Goal: Task Accomplishment & Management: Use online tool/utility

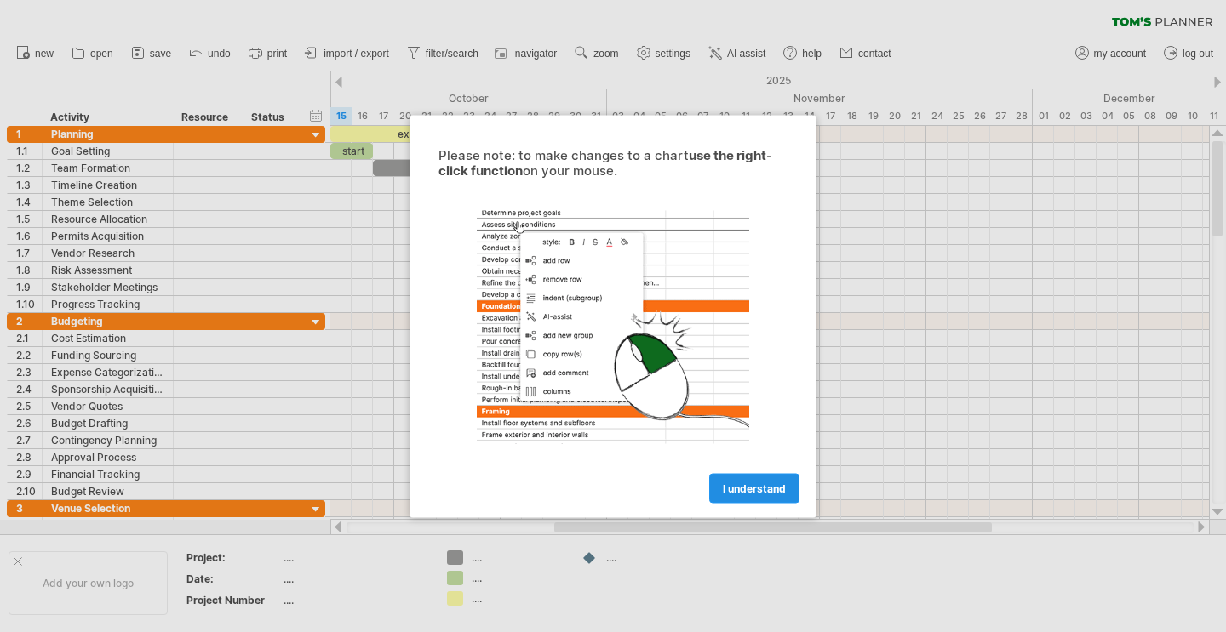
click at [755, 497] on link "I understand" at bounding box center [754, 488] width 90 height 30
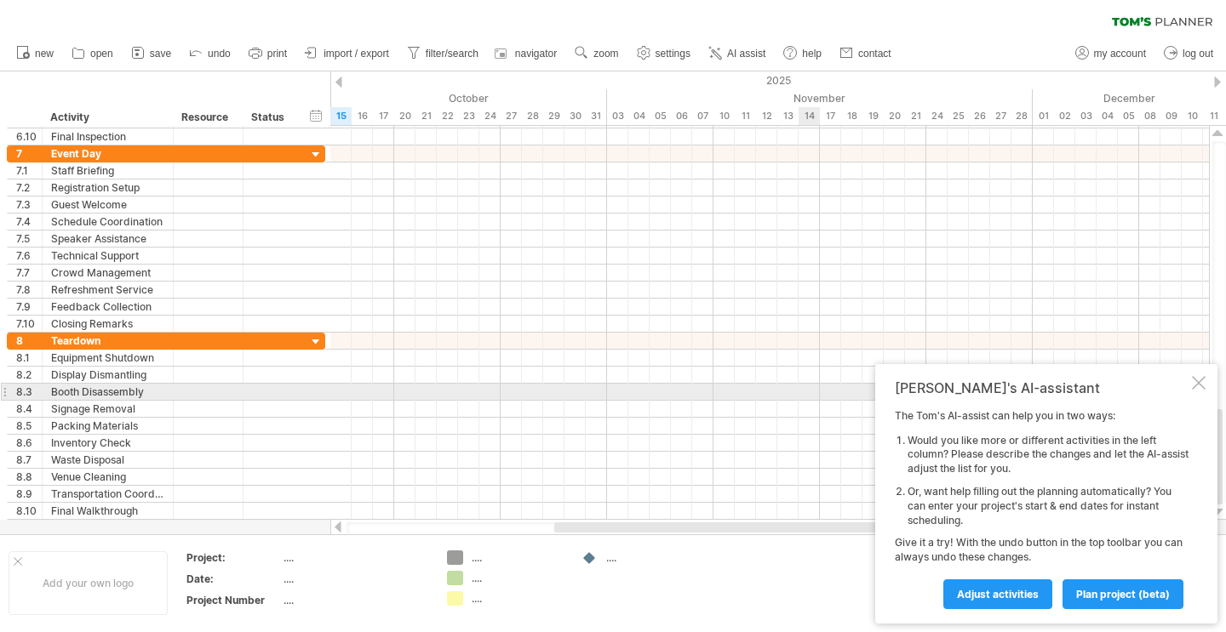
click at [1203, 386] on div at bounding box center [1198, 383] width 14 height 14
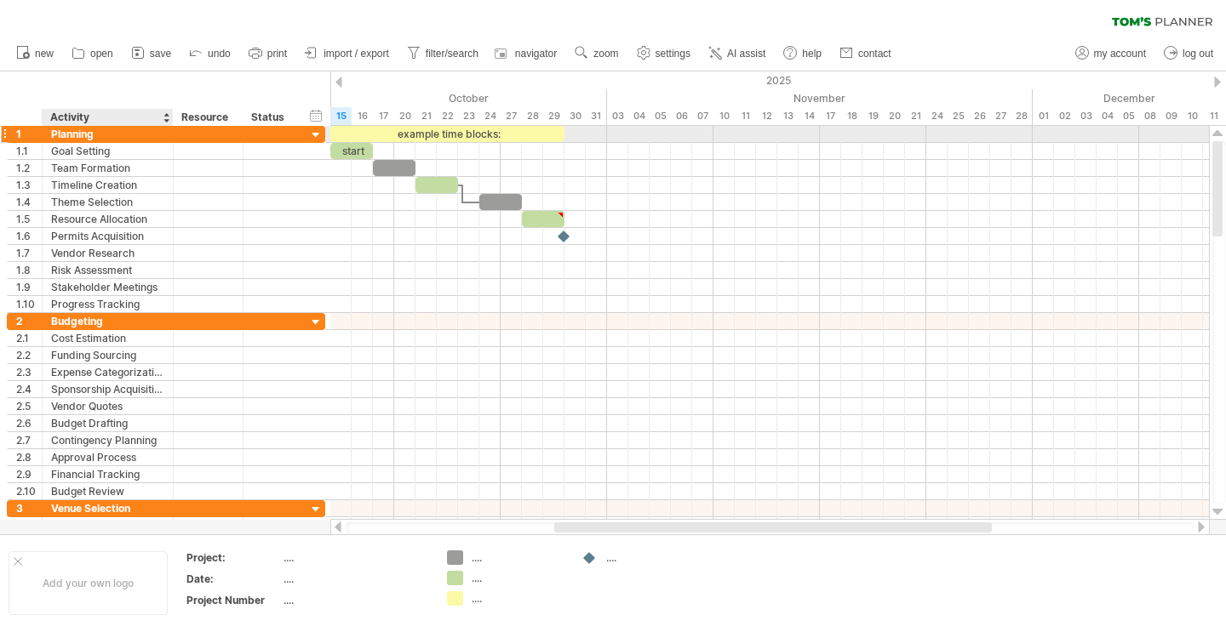
click at [66, 135] on div "Planning" at bounding box center [107, 134] width 113 height 16
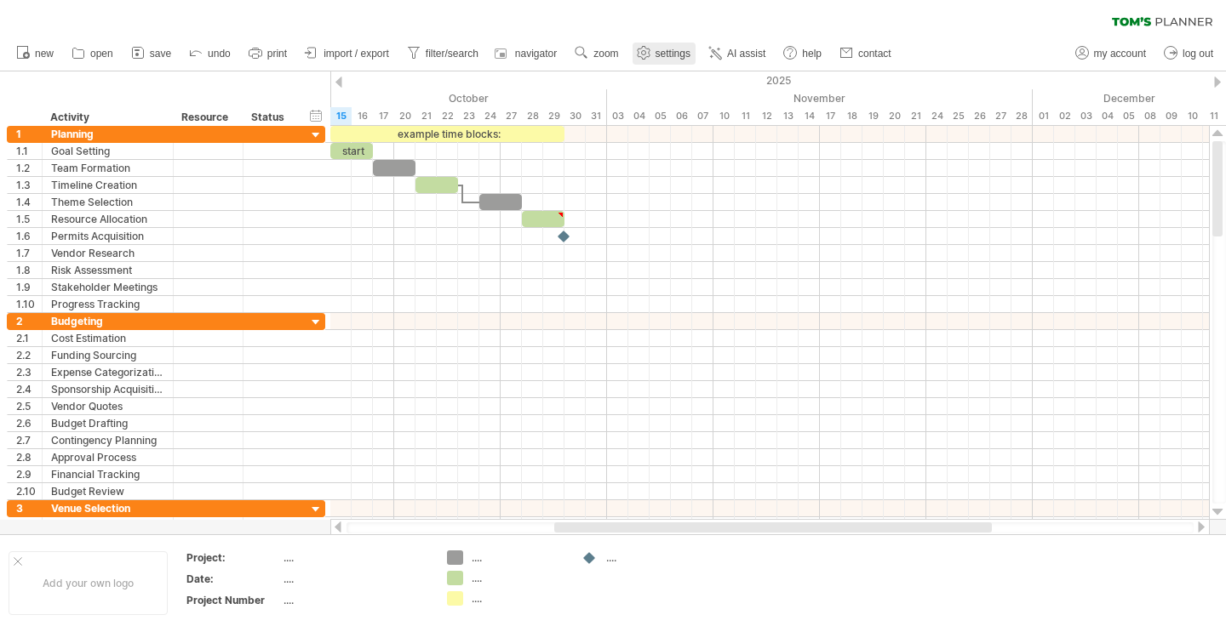
click at [688, 49] on span "settings" at bounding box center [672, 54] width 35 height 12
select select "*"
select select "**"
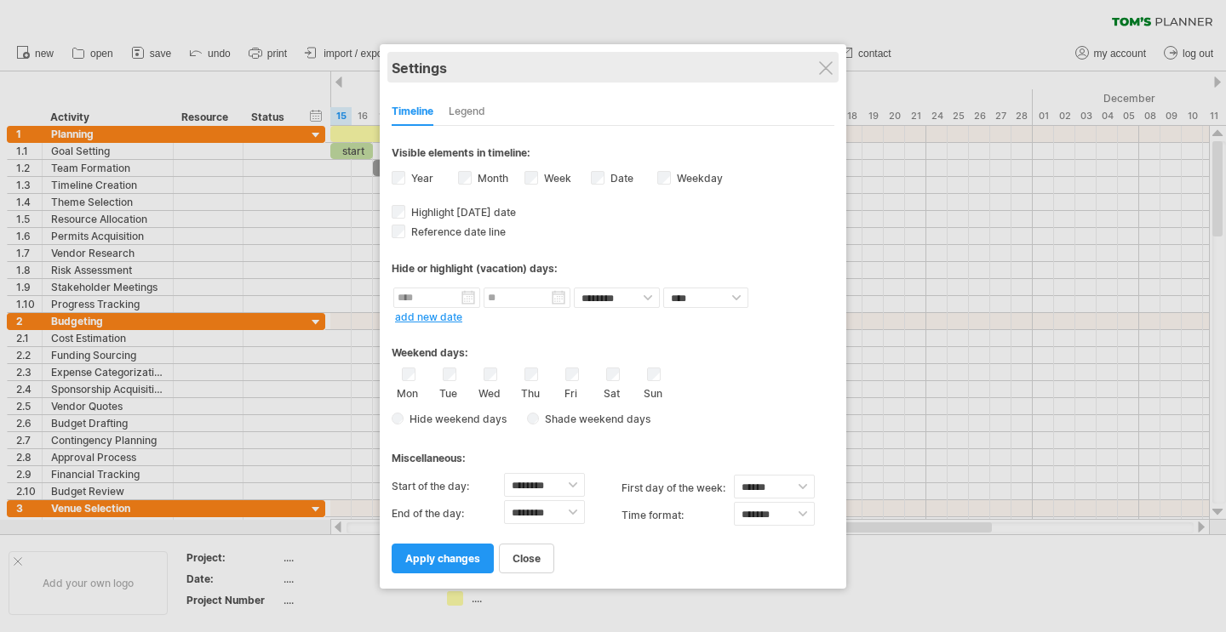
click at [833, 73] on div "Settings" at bounding box center [612, 67] width 443 height 31
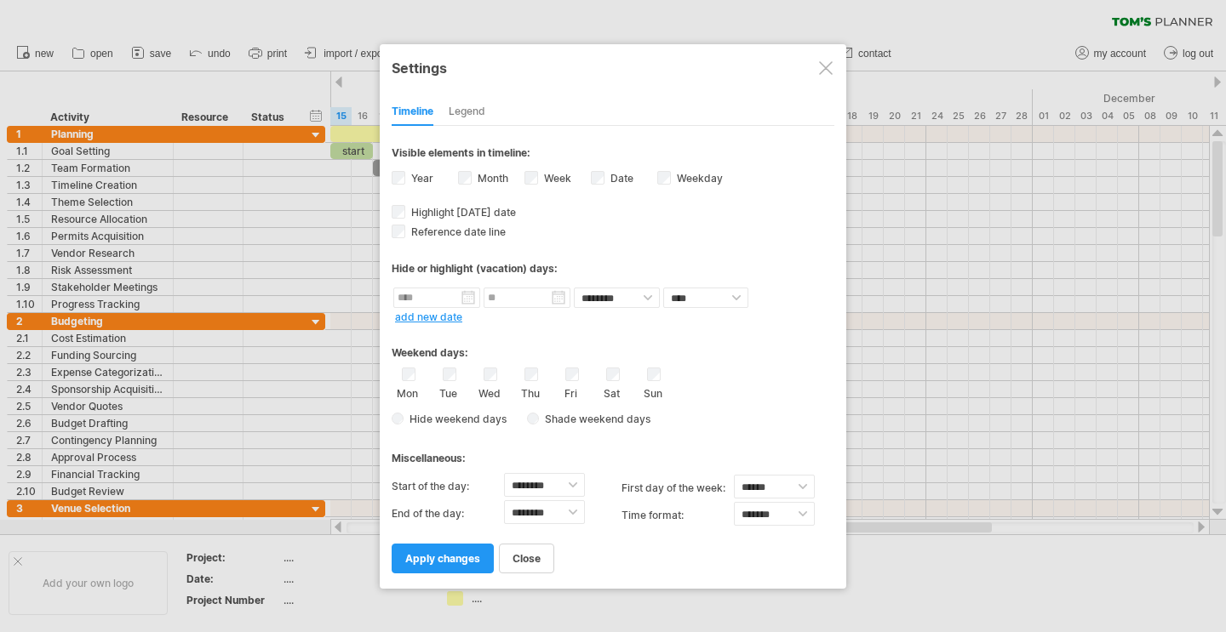
click at [824, 72] on div at bounding box center [826, 68] width 14 height 14
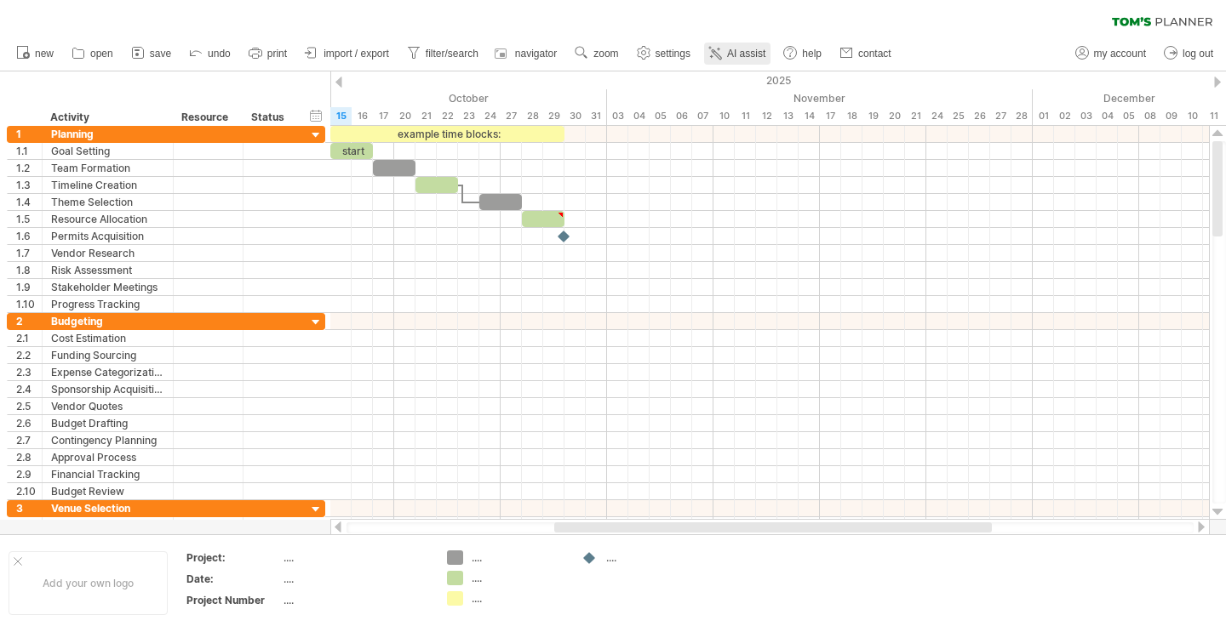
click at [759, 50] on span "AI assist" at bounding box center [746, 54] width 38 height 12
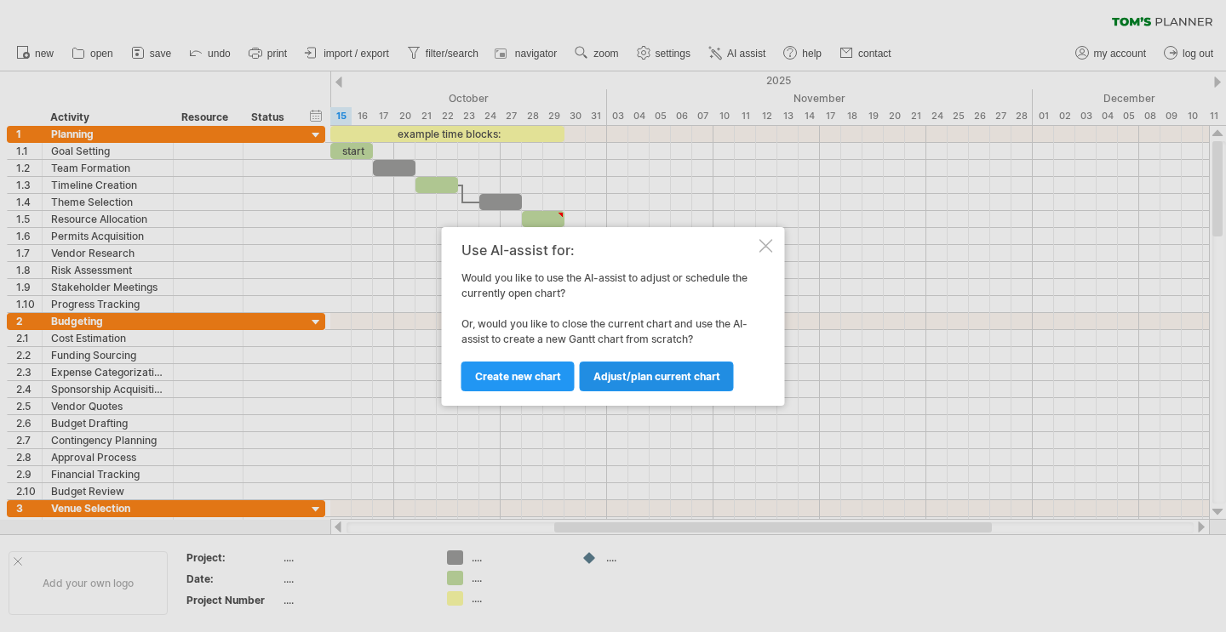
click at [614, 377] on span "Adjust/plan current chart" at bounding box center [656, 376] width 127 height 13
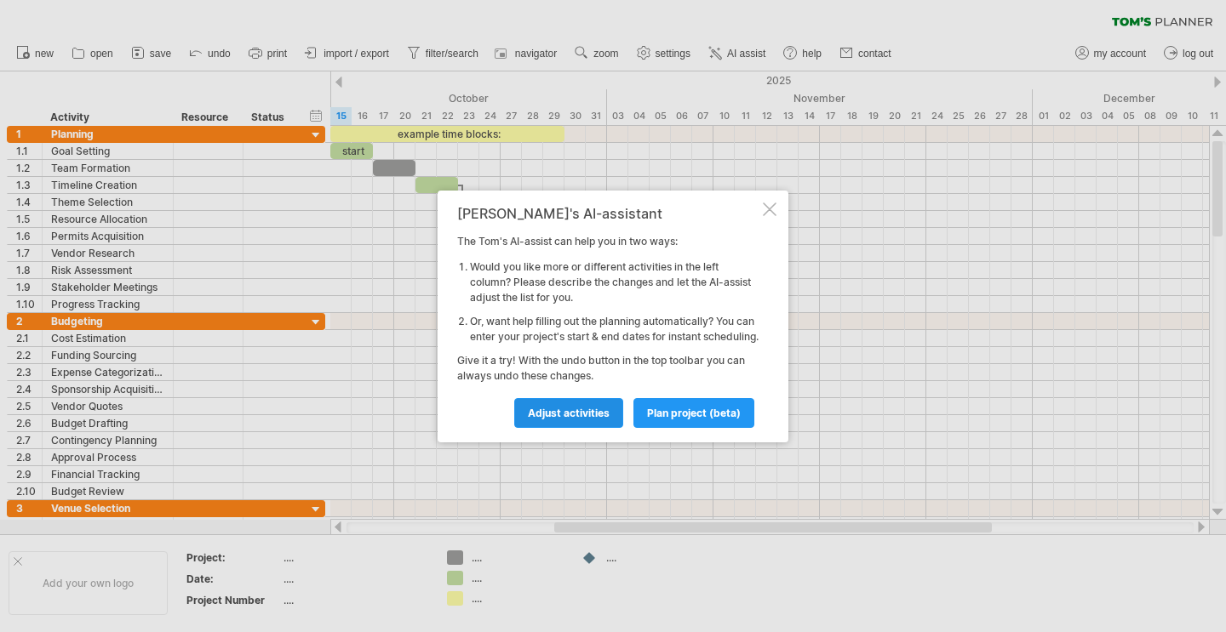
click at [611, 426] on link "Adjust activities" at bounding box center [568, 413] width 109 height 30
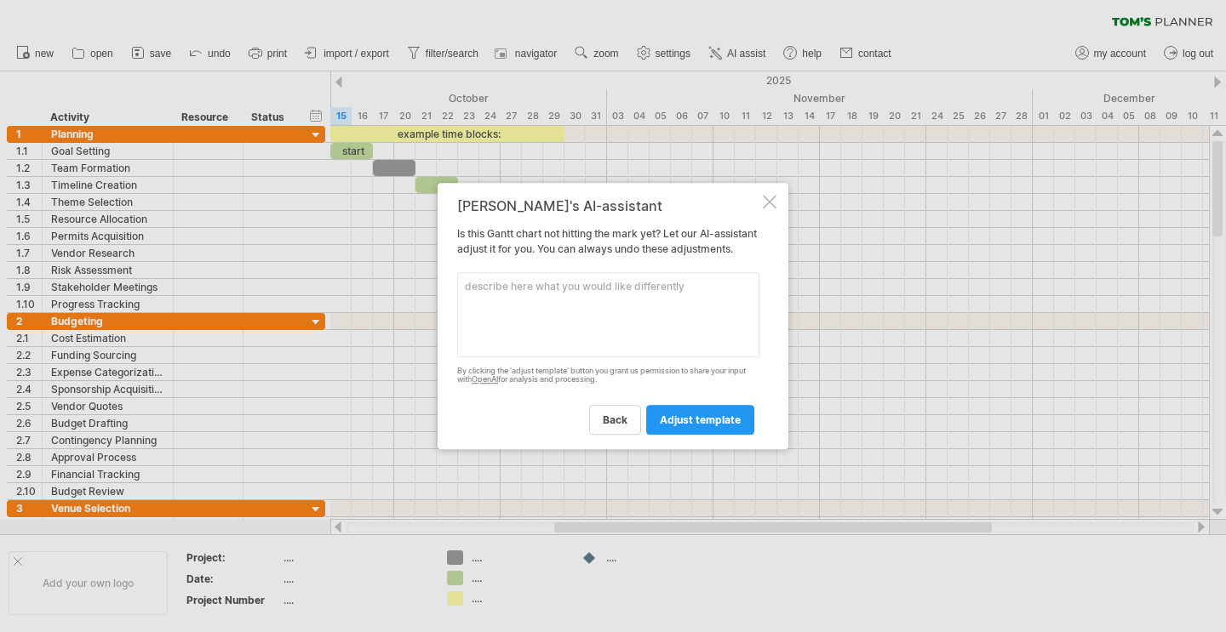
click at [614, 329] on textarea at bounding box center [608, 314] width 302 height 85
type textarea "translate in italian"
click at [739, 420] on link "adjust template" at bounding box center [700, 420] width 108 height 30
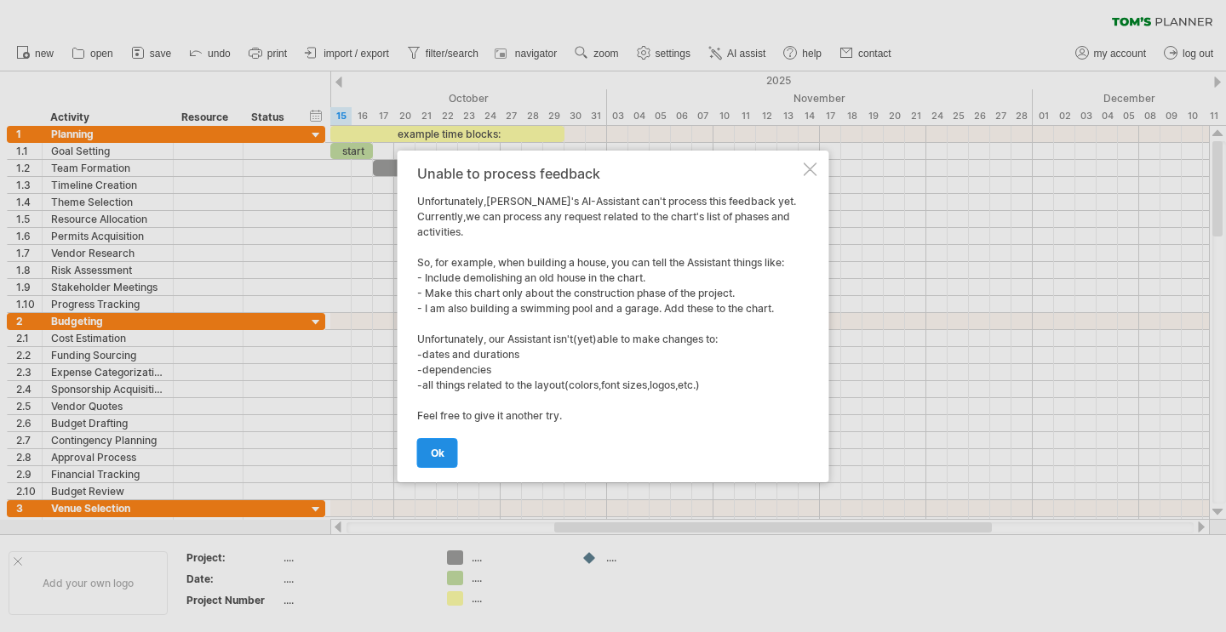
click at [443, 465] on link "ok" at bounding box center [437, 453] width 41 height 30
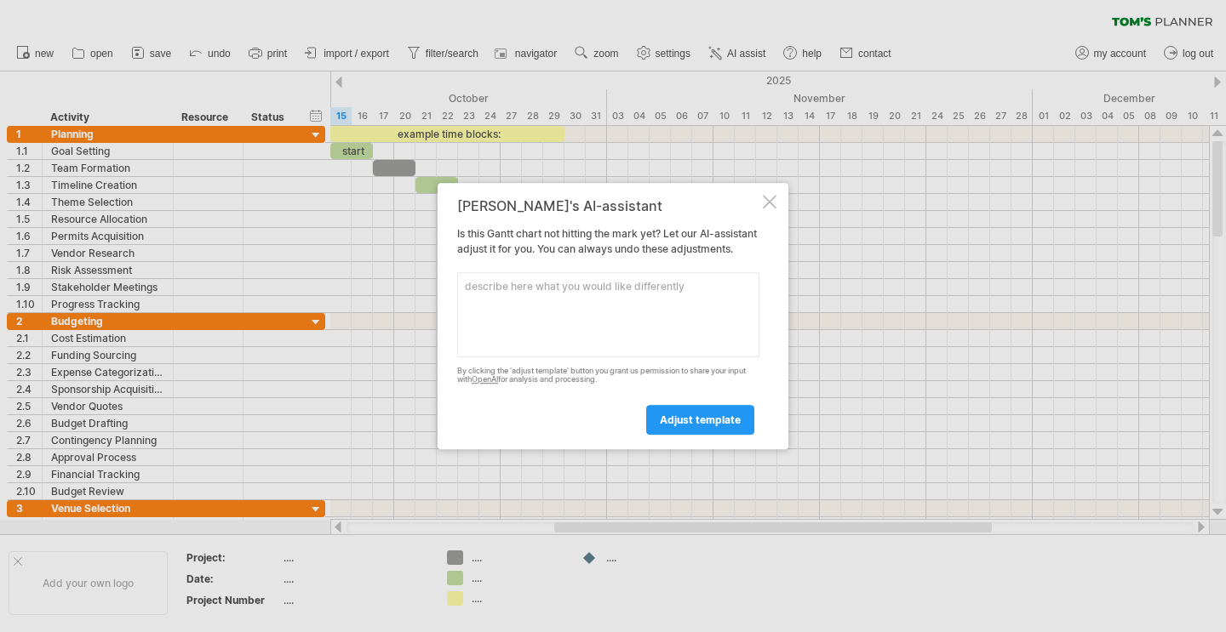
click at [770, 195] on div at bounding box center [770, 202] width 14 height 14
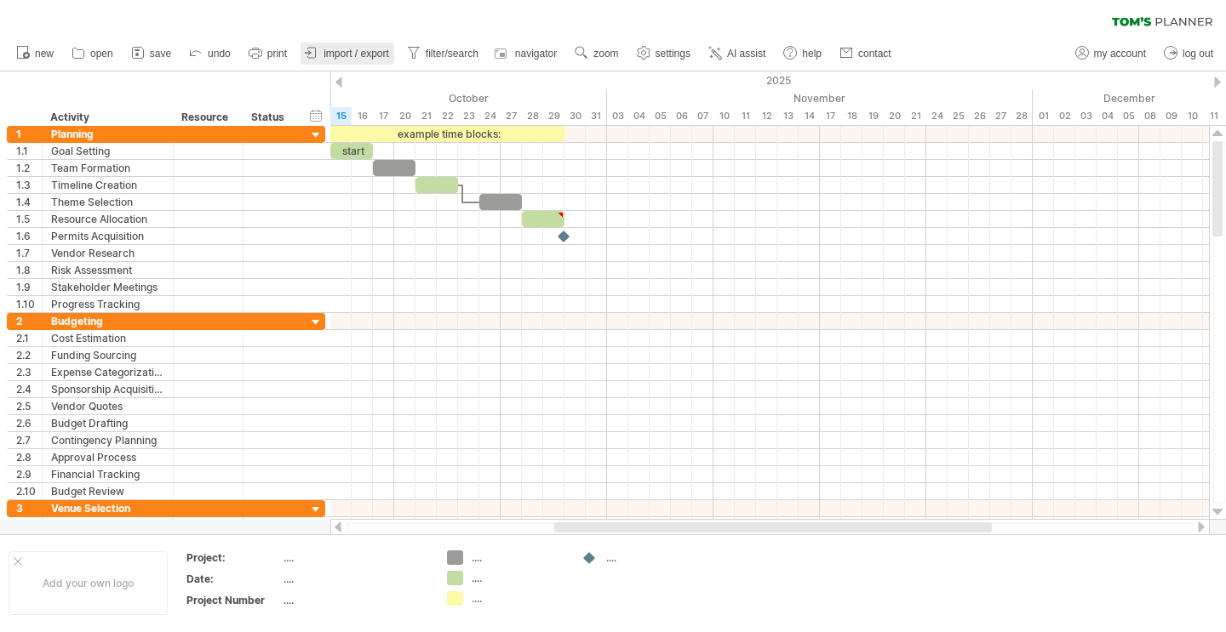
click at [354, 50] on span "import / export" at bounding box center [356, 54] width 66 height 12
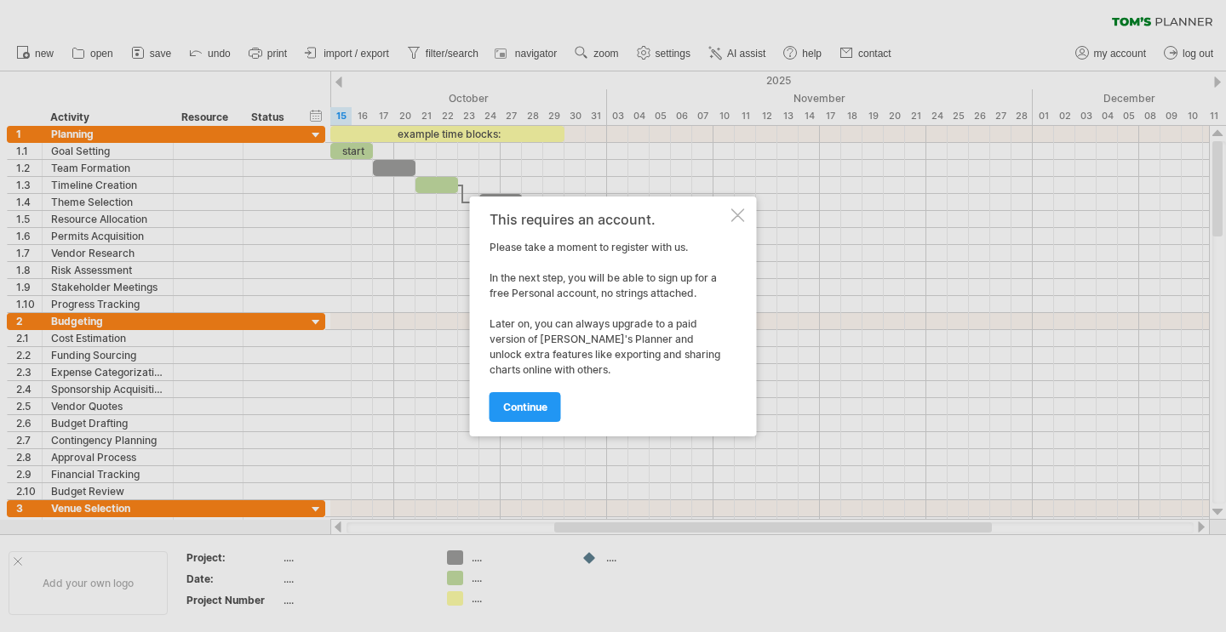
click at [524, 426] on div "This requires an account. Please take a moment to register with us. In the next…" at bounding box center [613, 317] width 287 height 240
click at [523, 409] on span "continue" at bounding box center [525, 407] width 44 height 13
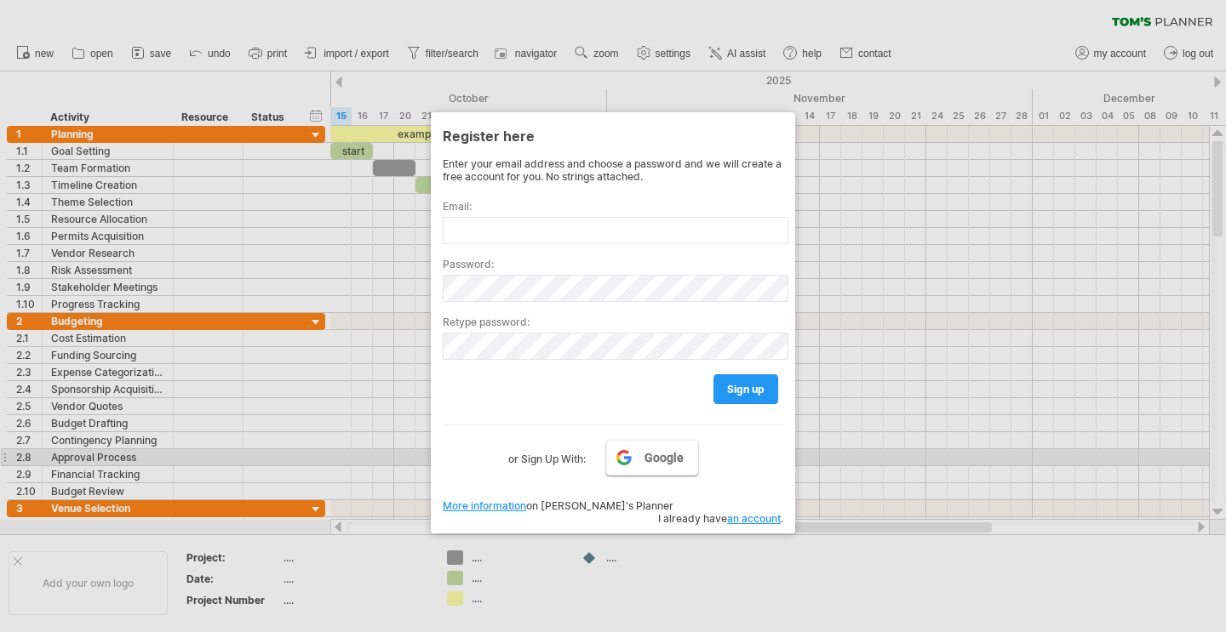
click at [654, 455] on span "Google" at bounding box center [663, 458] width 39 height 14
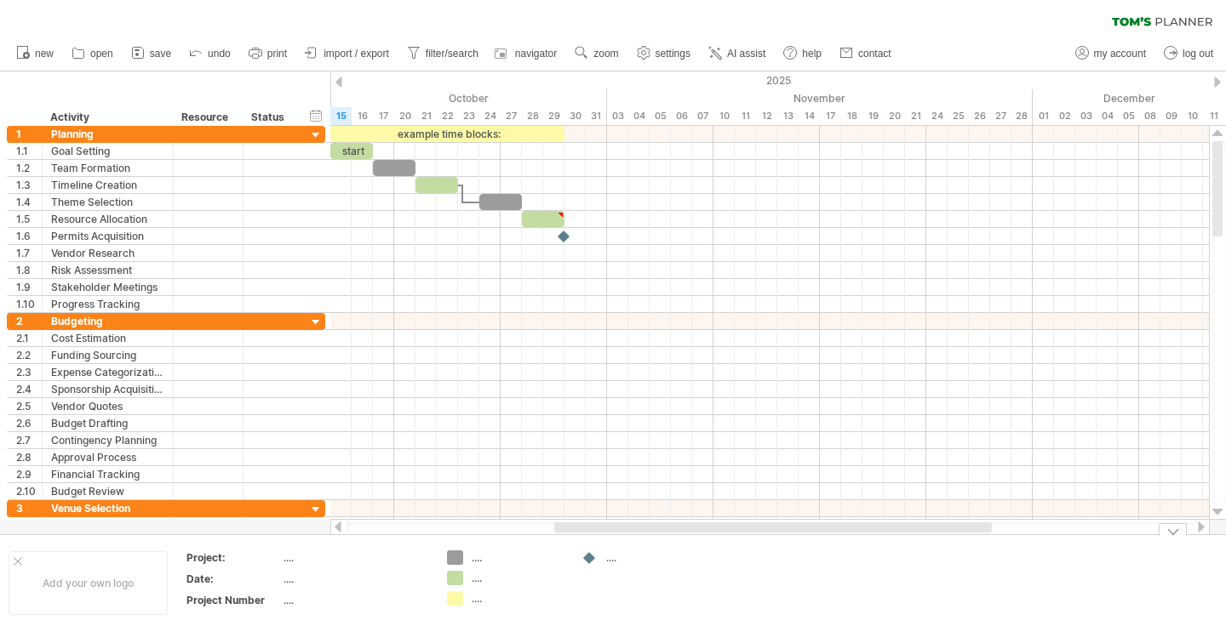
click at [590, 557] on div at bounding box center [589, 559] width 17 height 16
click at [603, 560] on div "...." at bounding box center [639, 558] width 117 height 14
click at [614, 560] on div "...." at bounding box center [652, 558] width 93 height 14
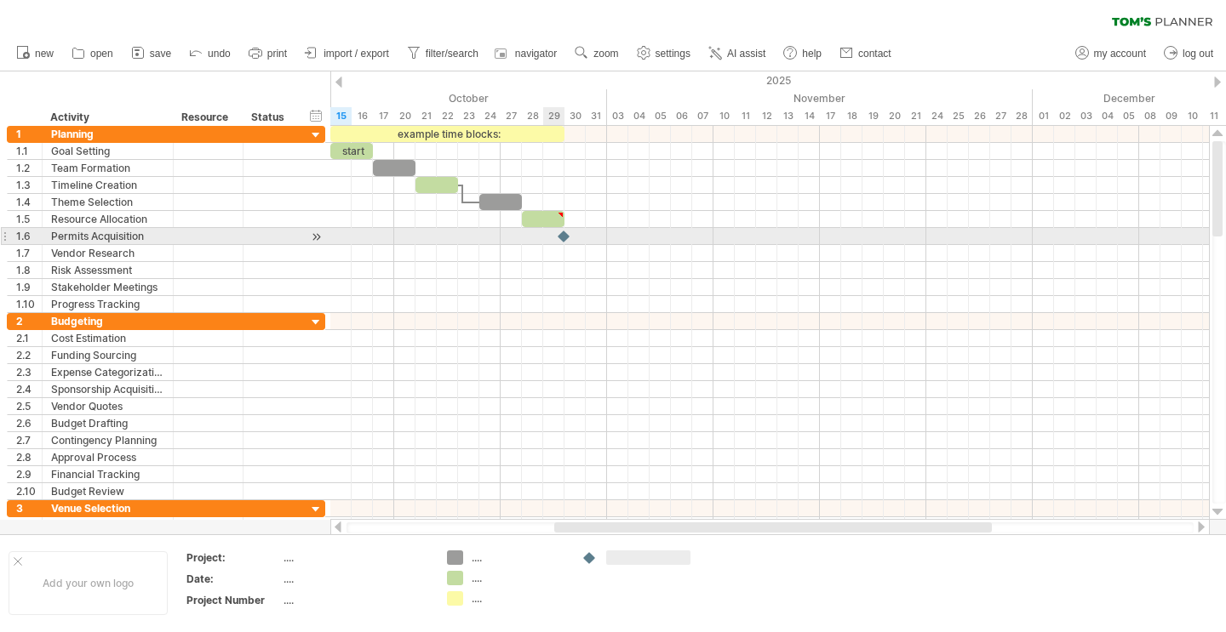
click at [563, 235] on div at bounding box center [564, 236] width 17 height 16
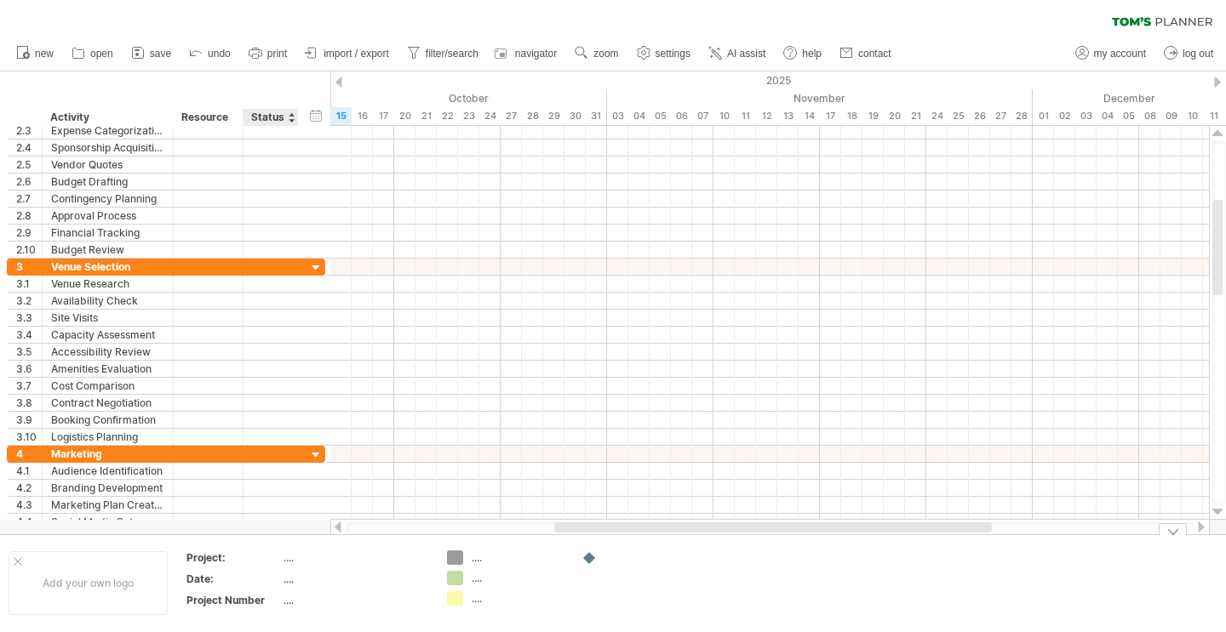
click at [285, 559] on div "...." at bounding box center [354, 558] width 143 height 14
click at [292, 560] on input "text" at bounding box center [351, 558] width 136 height 14
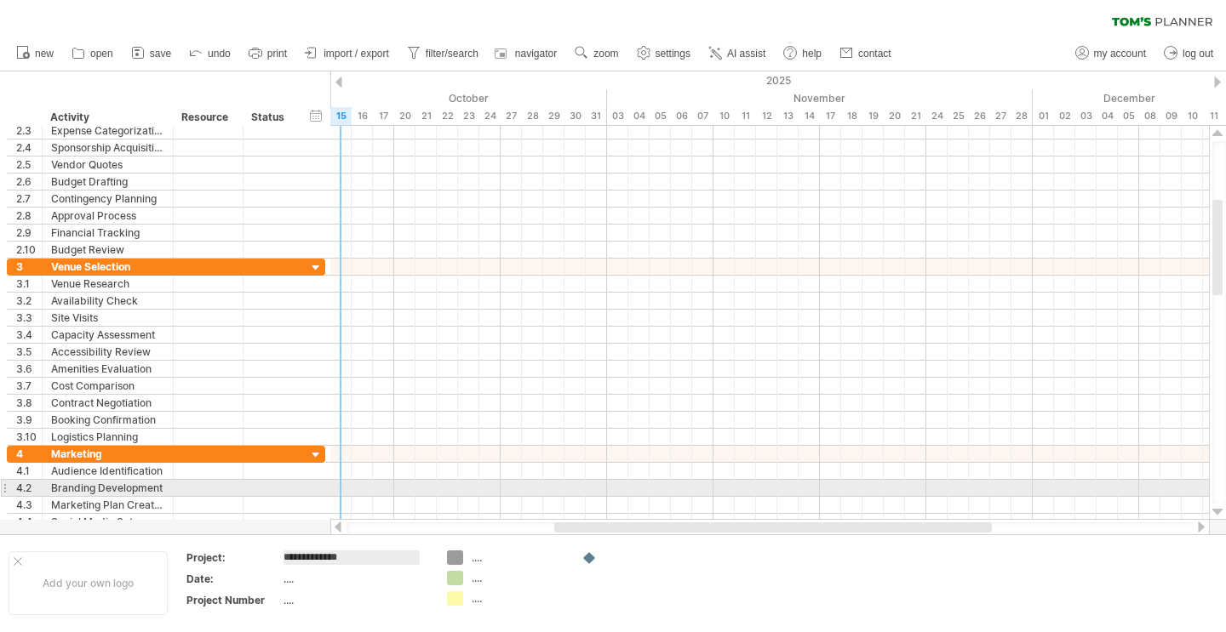
type input "**********"
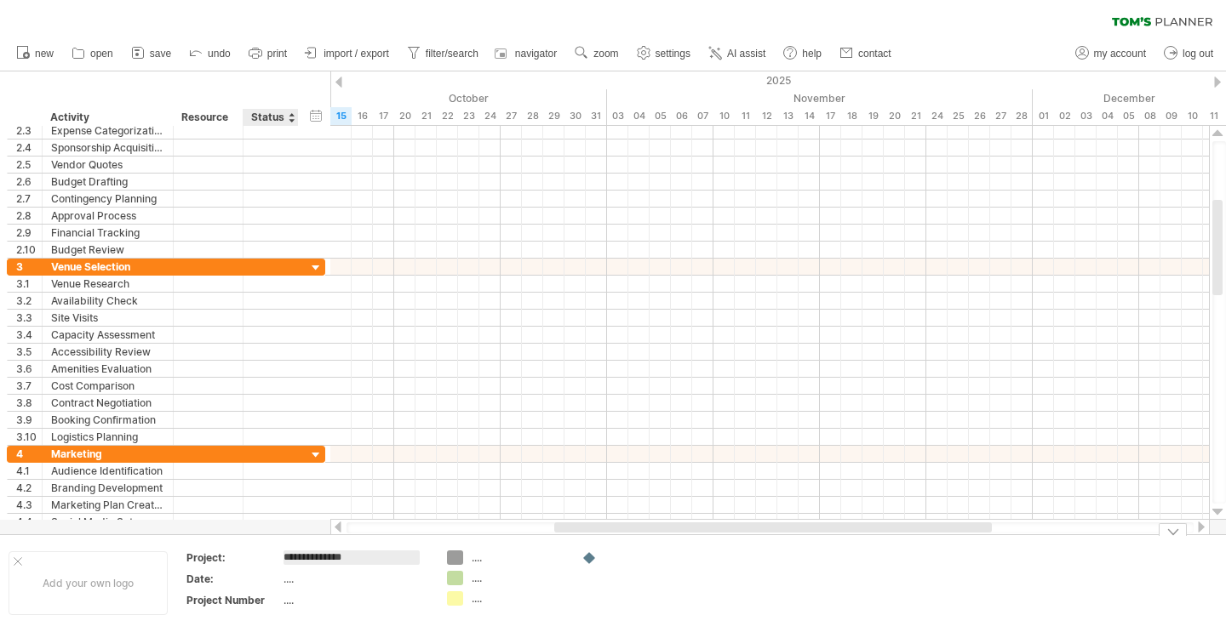
click at [283, 582] on div "...." at bounding box center [354, 579] width 143 height 14
type input "**********"
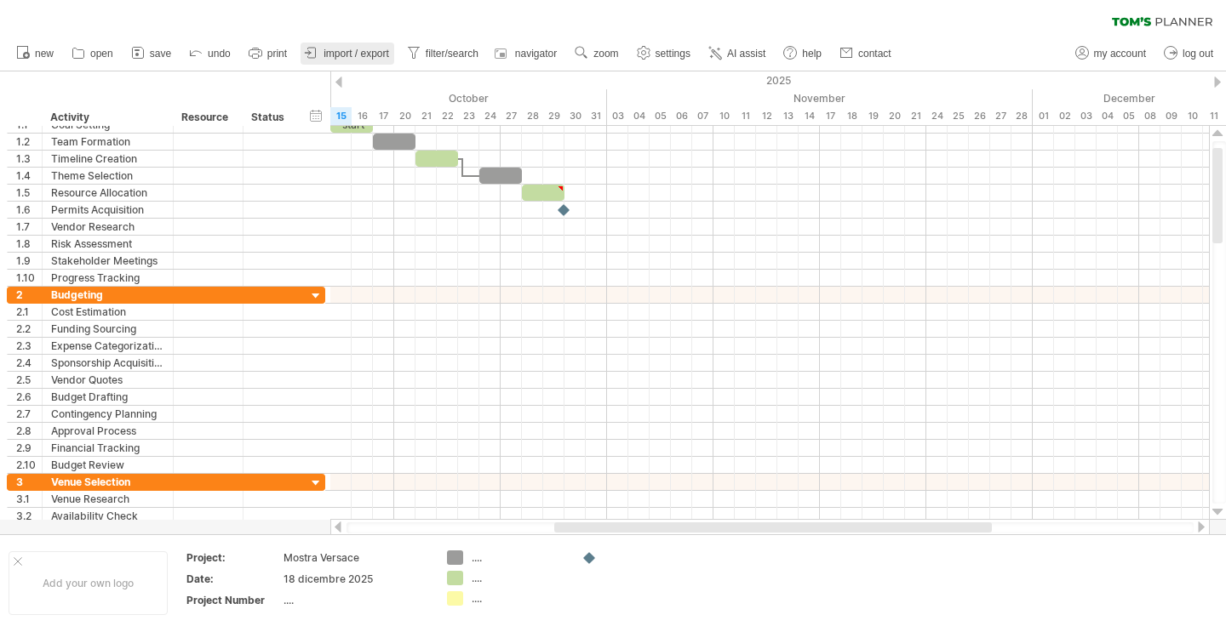
click at [331, 50] on span "import / export" at bounding box center [356, 54] width 66 height 12
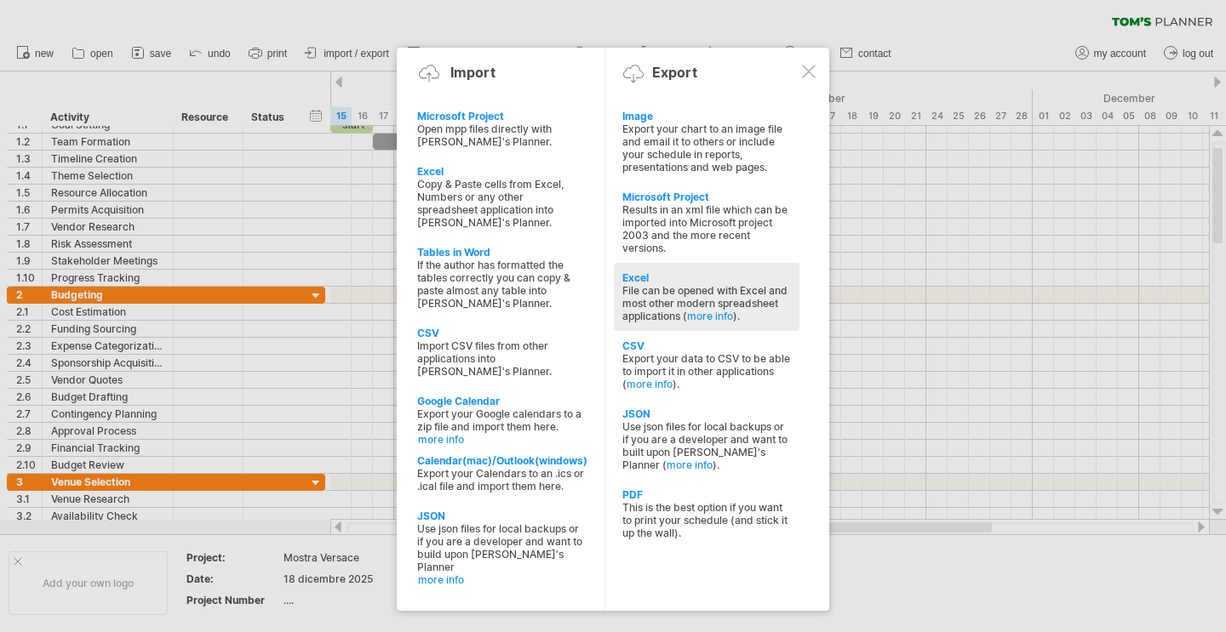
click at [675, 284] on div "File can be opened with Excel and most other modern spreadsheet applications ( …" at bounding box center [706, 303] width 169 height 38
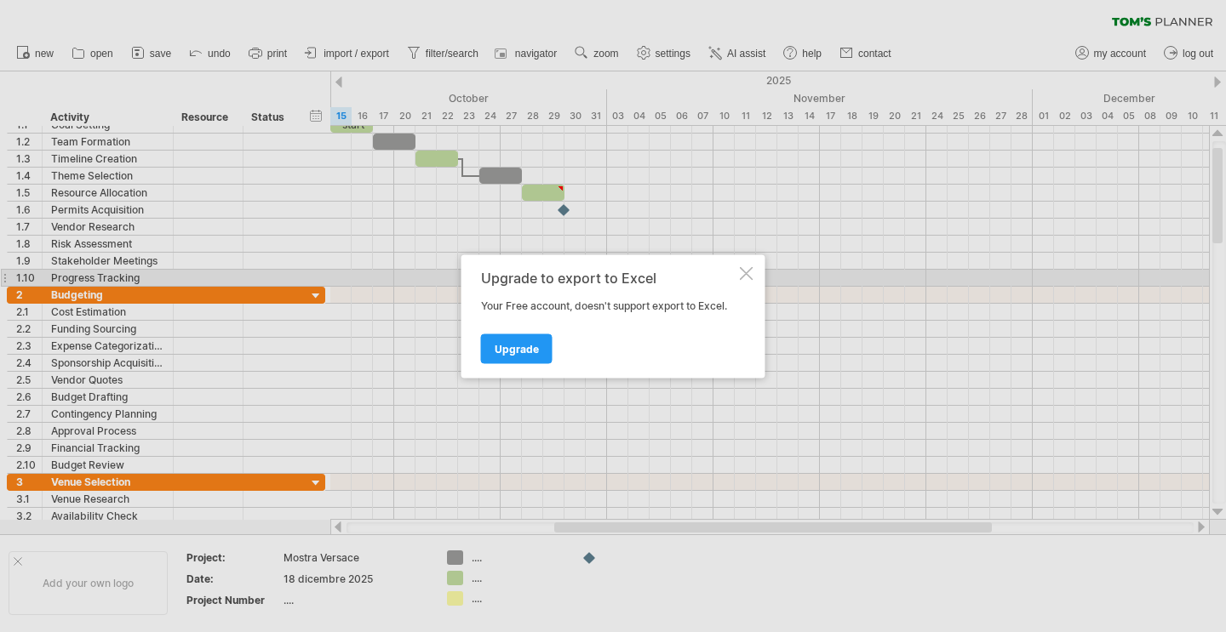
click at [747, 276] on div at bounding box center [747, 273] width 14 height 14
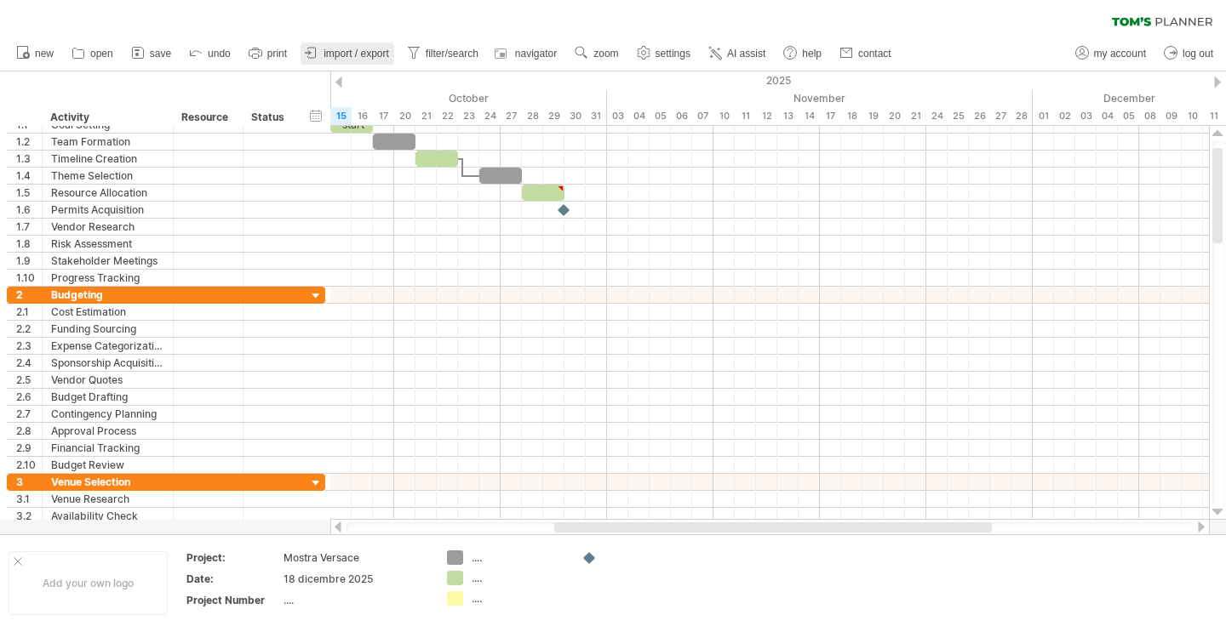
click at [321, 52] on link "import / export" at bounding box center [347, 54] width 94 height 22
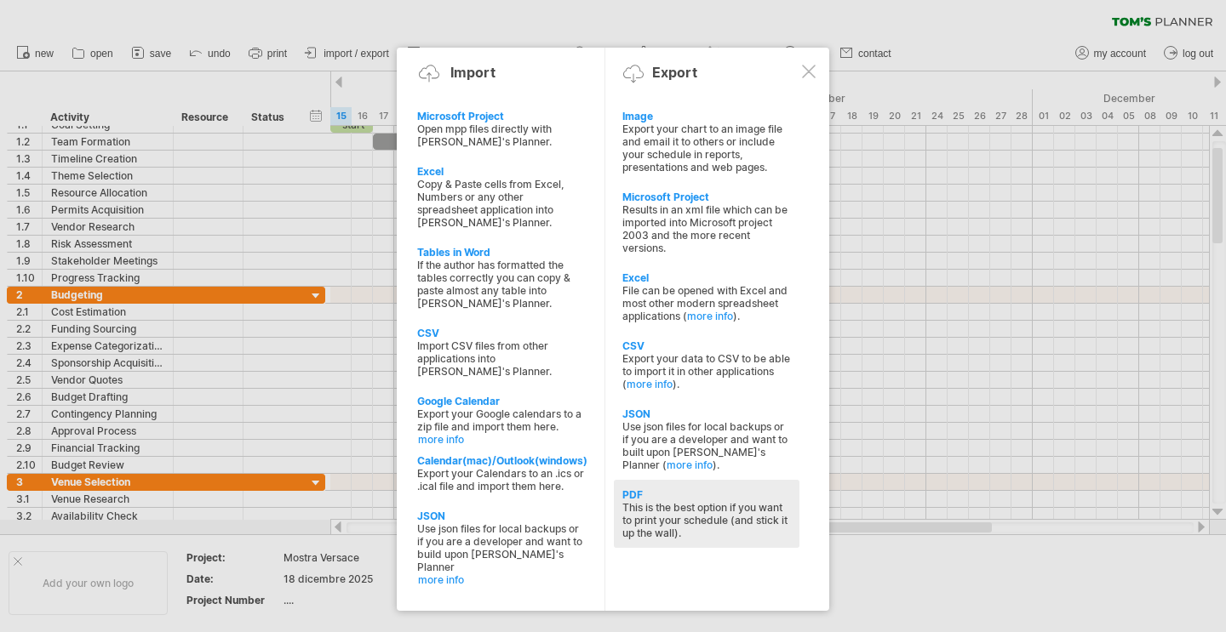
click at [683, 530] on div "This is the best option if you want to print your schedule (and stick it up the…" at bounding box center [706, 520] width 169 height 38
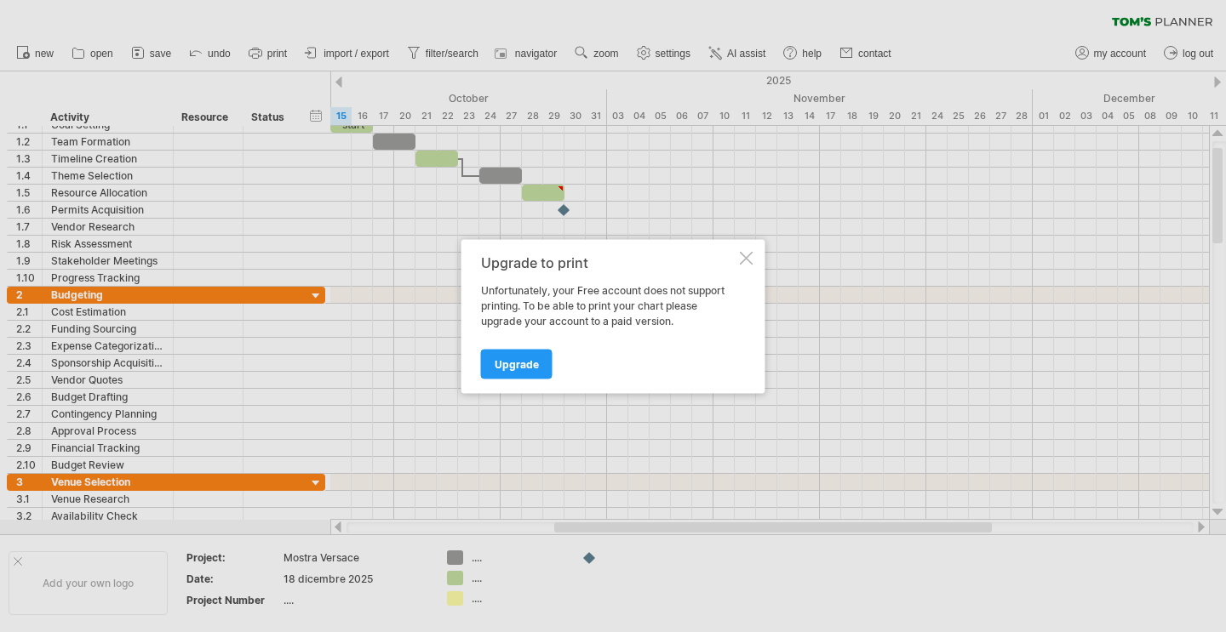
click at [745, 266] on div "Upgrade to print Unfortunately, your Free account does not support printing. To…" at bounding box center [613, 316] width 304 height 154
click at [748, 256] on div at bounding box center [747, 258] width 14 height 14
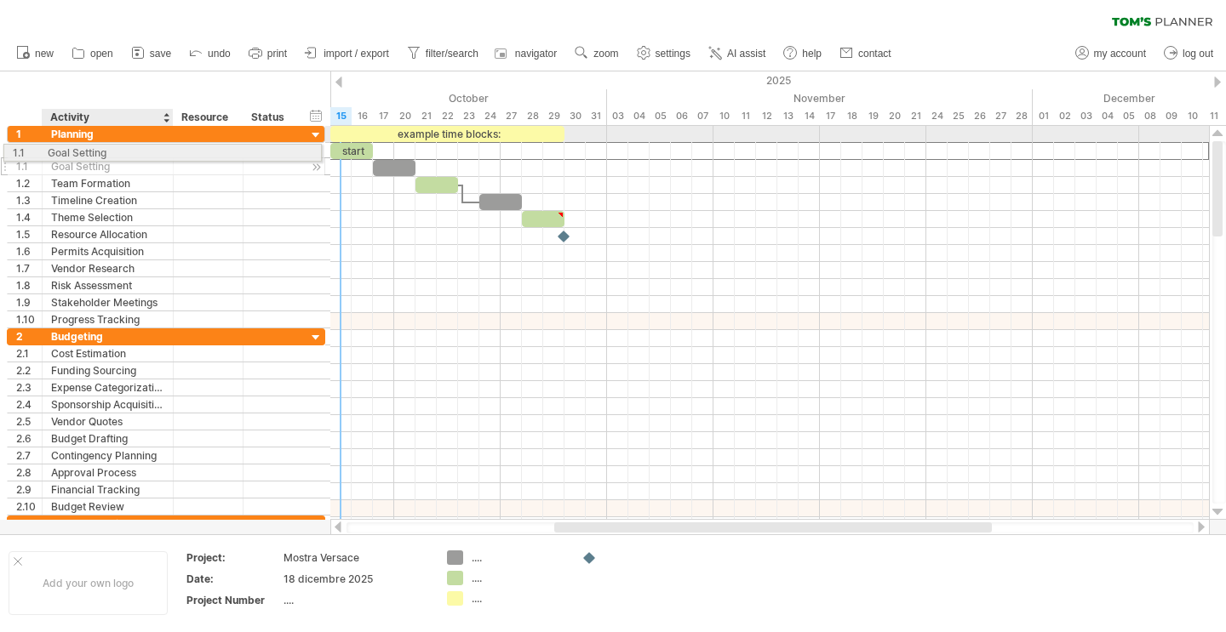
drag, startPoint x: 160, startPoint y: 150, endPoint x: 151, endPoint y: 149, distance: 8.6
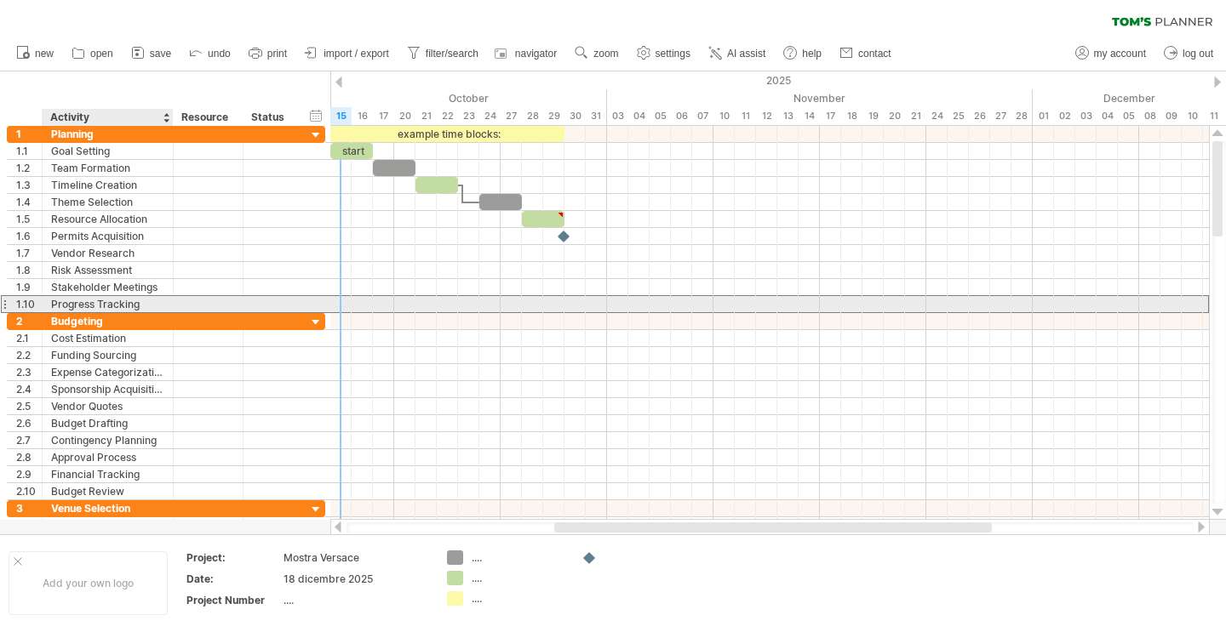
click at [151, 304] on div "Progress Tracking" at bounding box center [107, 304] width 113 height 16
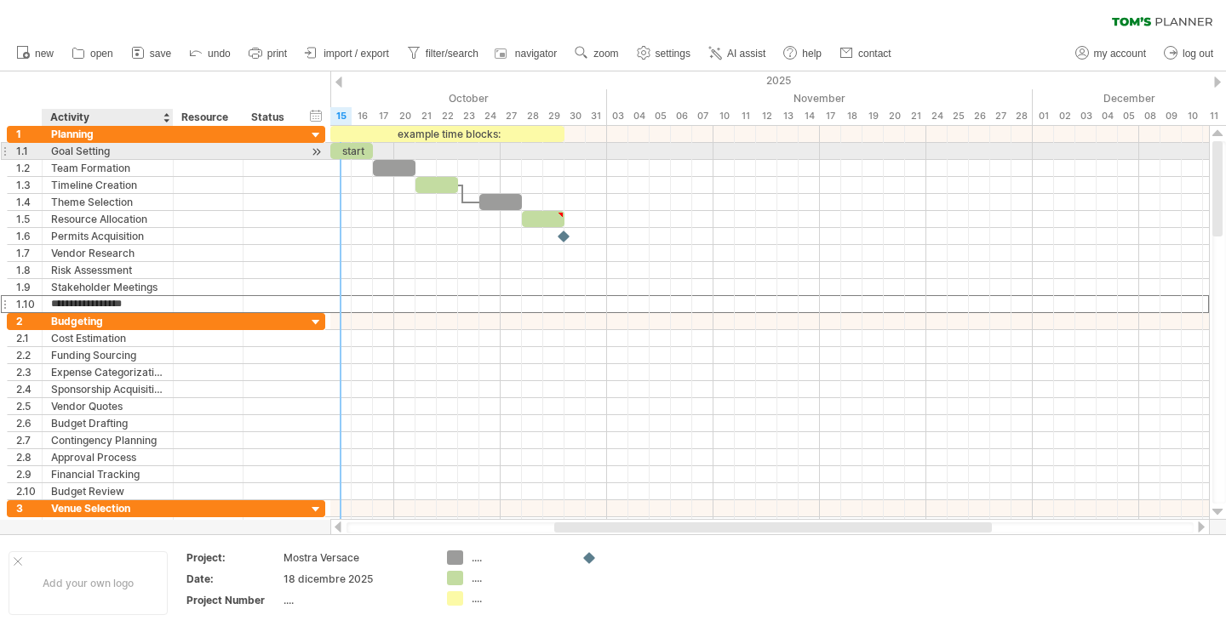
click at [150, 153] on div "Goal Setting" at bounding box center [107, 151] width 113 height 16
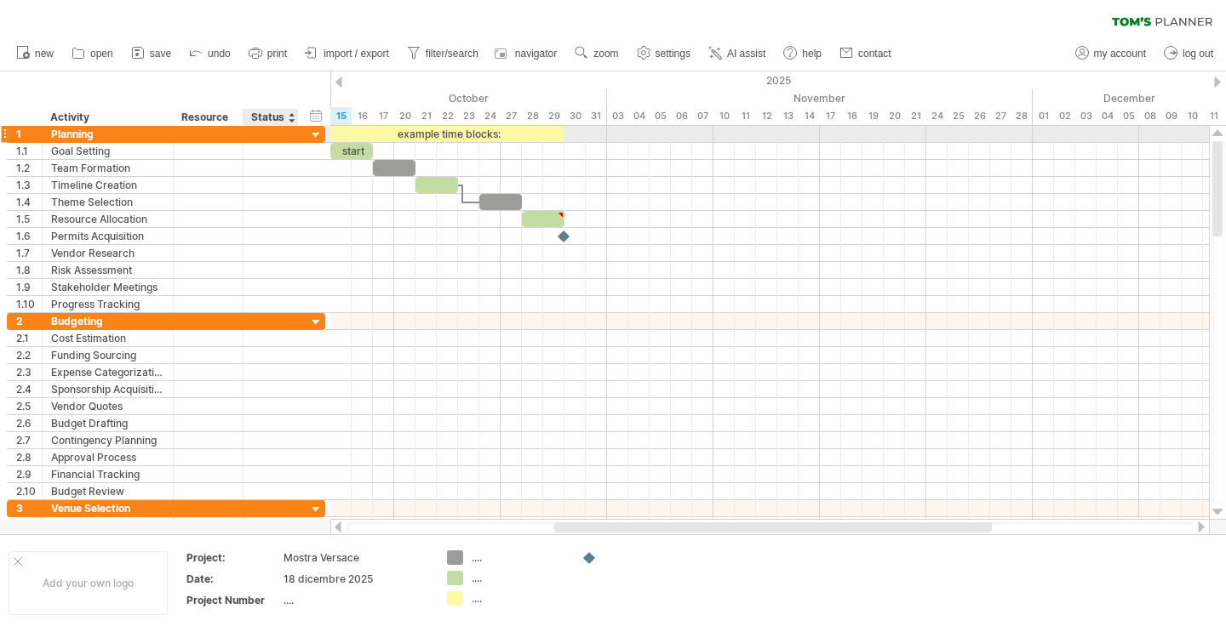
click at [317, 131] on div at bounding box center [316, 136] width 16 height 16
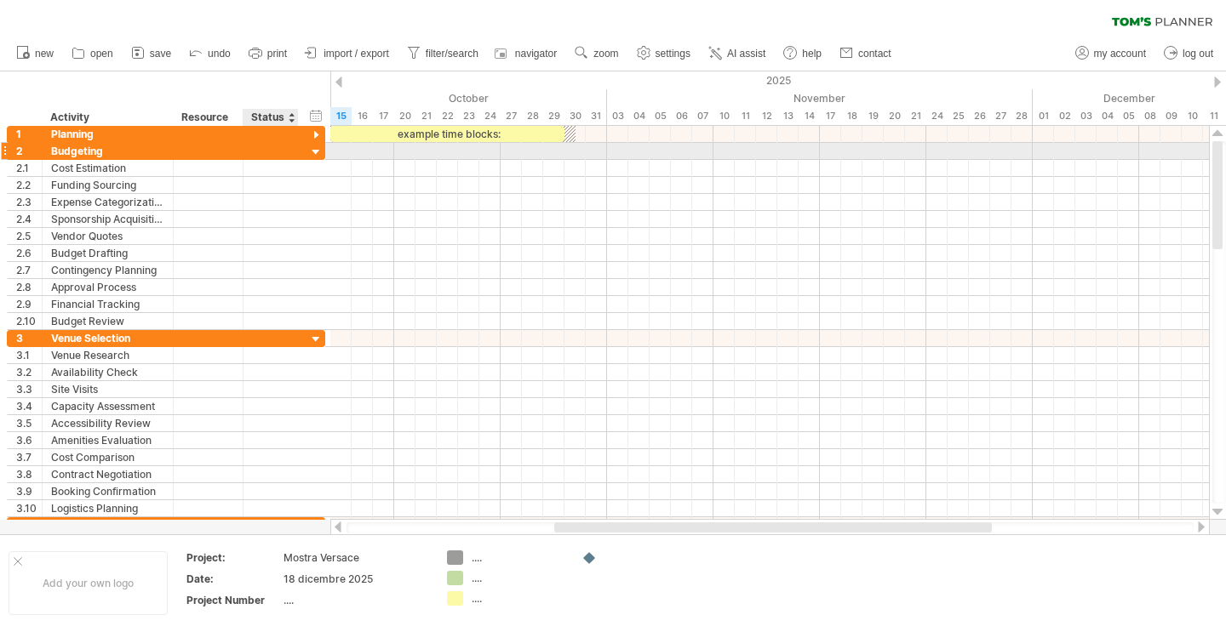
click at [315, 158] on div at bounding box center [316, 153] width 16 height 16
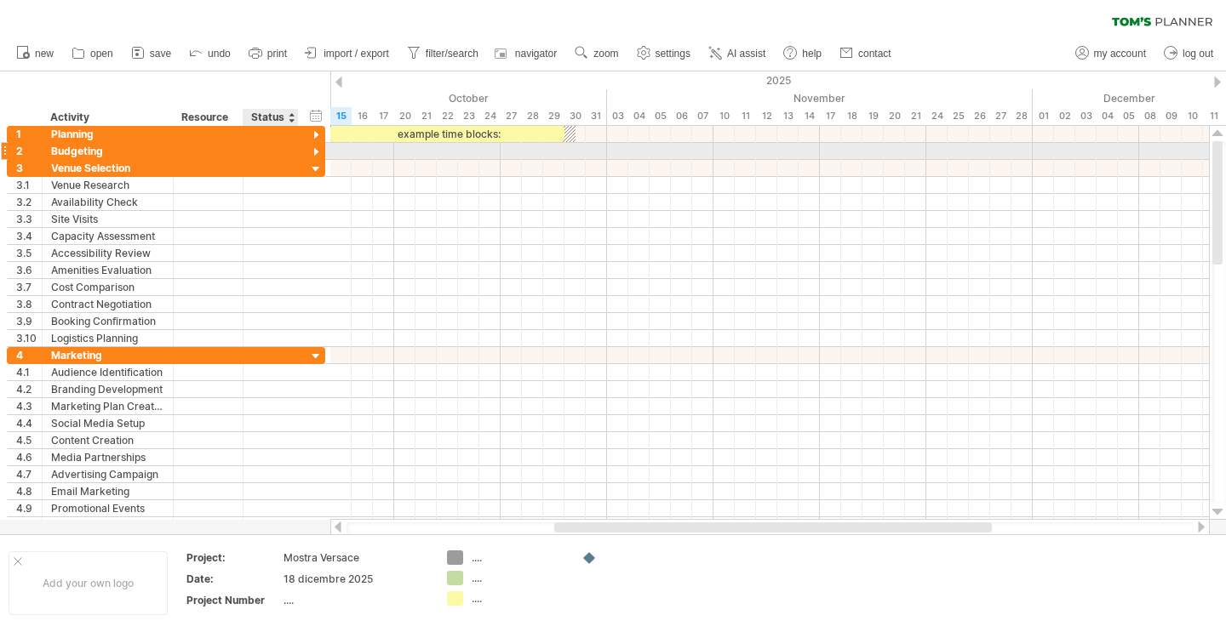
click at [315, 152] on div at bounding box center [316, 153] width 16 height 16
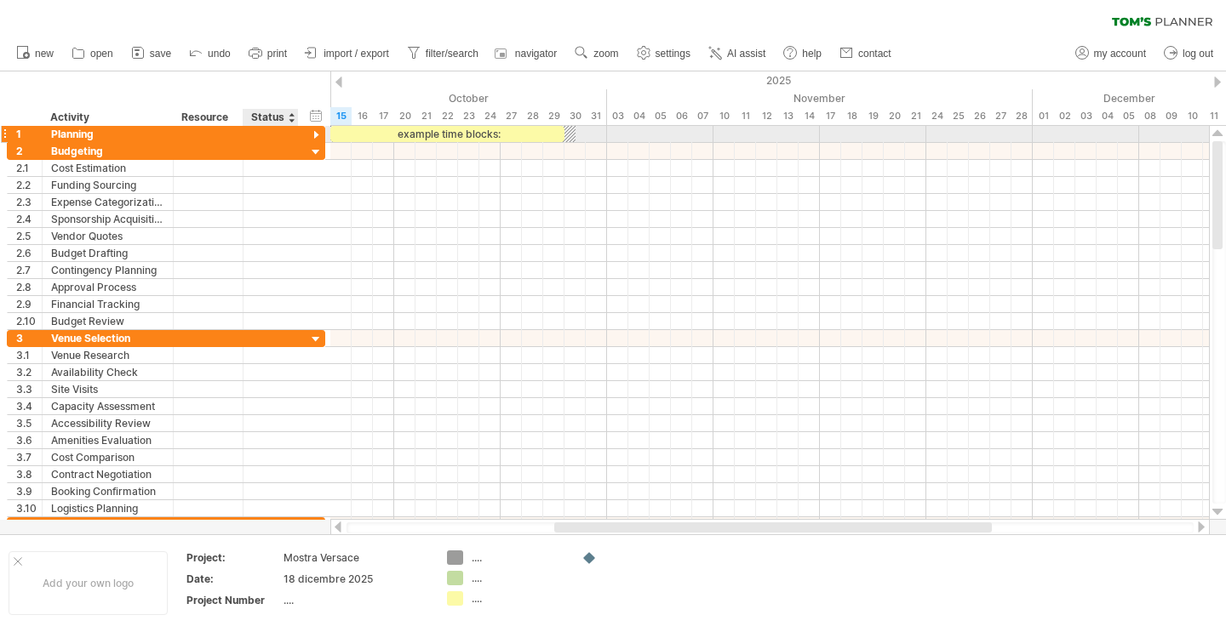
click at [315, 132] on div at bounding box center [316, 136] width 16 height 16
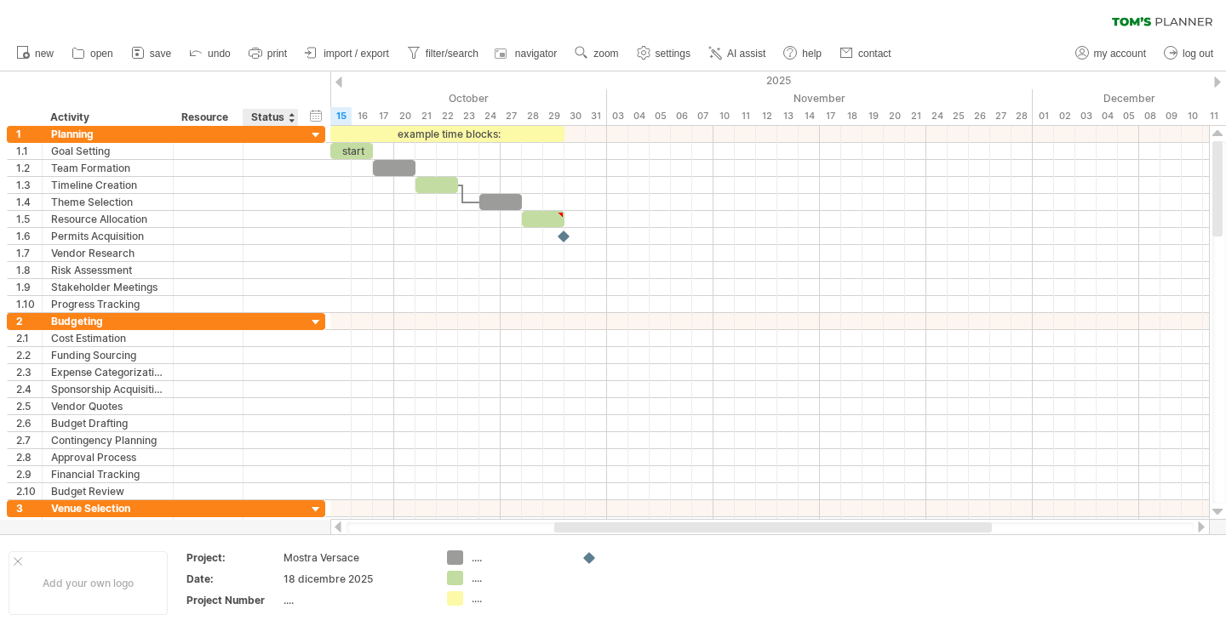
click at [271, 116] on div "Status" at bounding box center [269, 117] width 37 height 17
click at [294, 117] on div at bounding box center [297, 117] width 6 height 17
click at [289, 117] on div at bounding box center [291, 117] width 7 height 17
